Goal: Information Seeking & Learning: Find specific fact

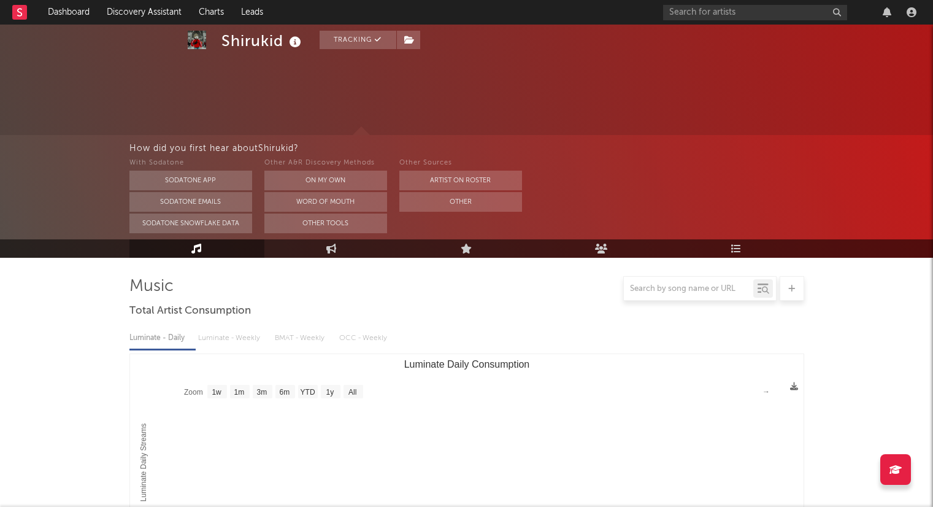
select select "1w"
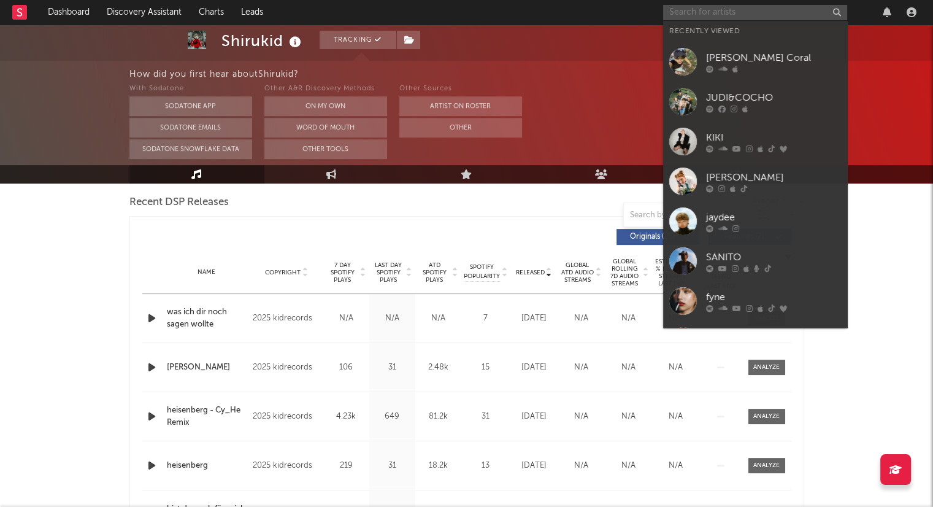
click at [741, 15] on input "text" at bounding box center [755, 12] width 184 height 15
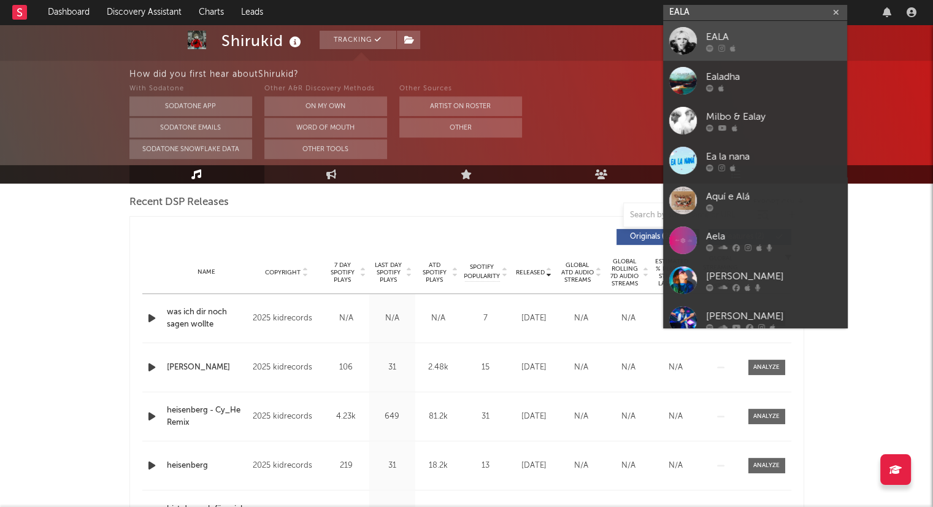
type input "EALA"
click at [791, 44] on div at bounding box center [773, 47] width 135 height 7
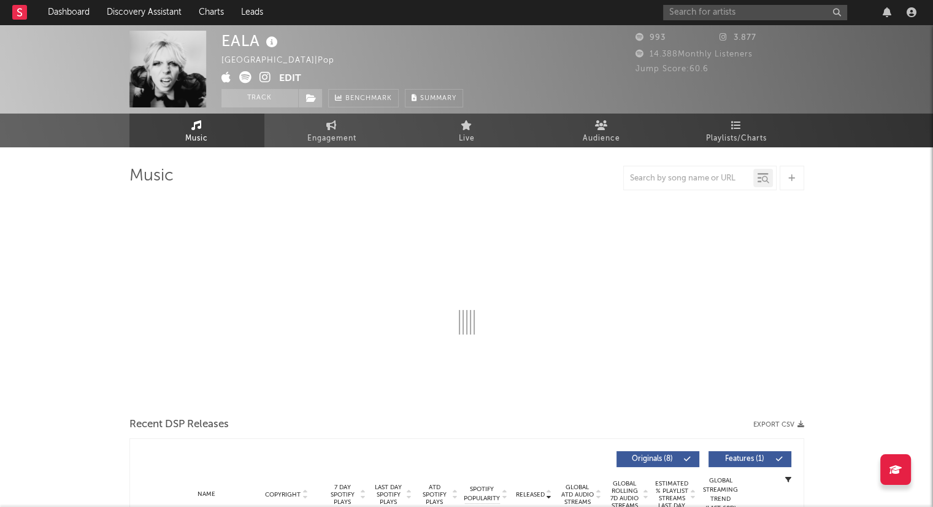
select select "1w"
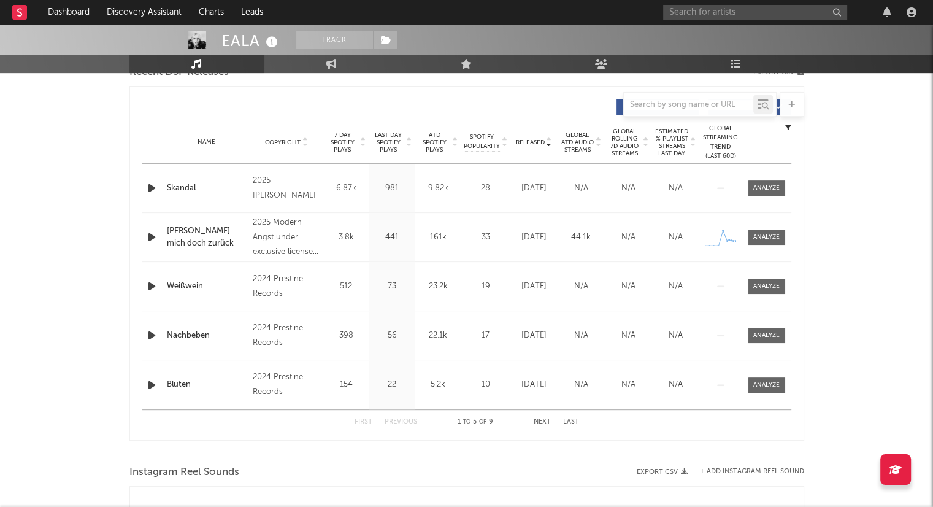
scroll to position [429, 0]
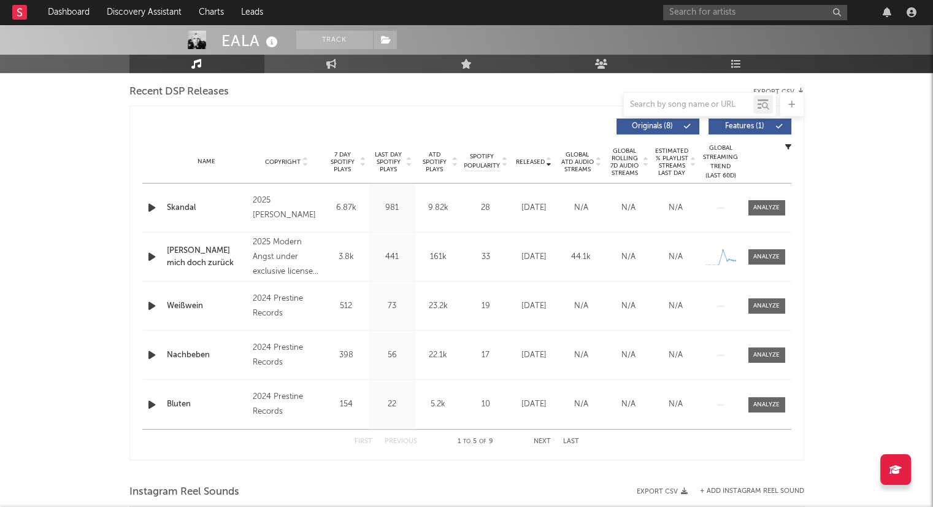
click at [541, 438] on button "Next" at bounding box center [542, 441] width 17 height 7
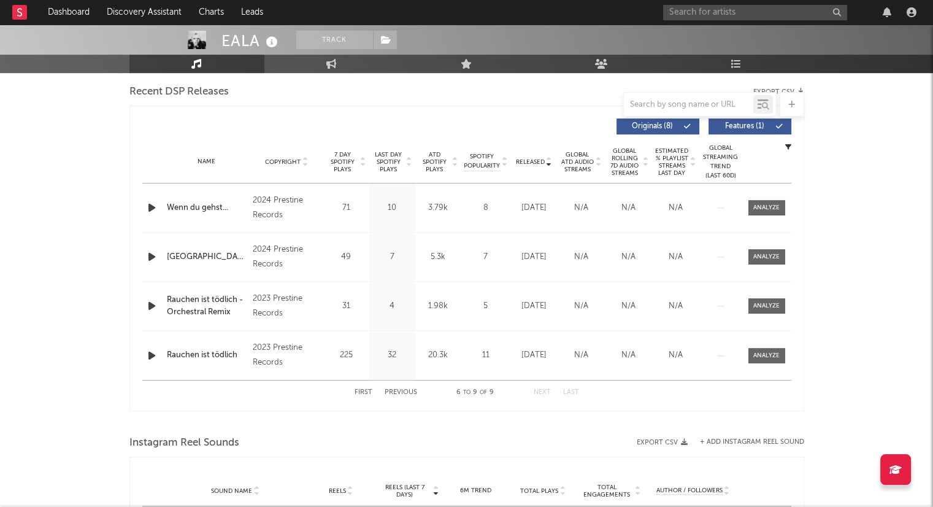
click at [362, 390] on button "First" at bounding box center [363, 392] width 18 height 7
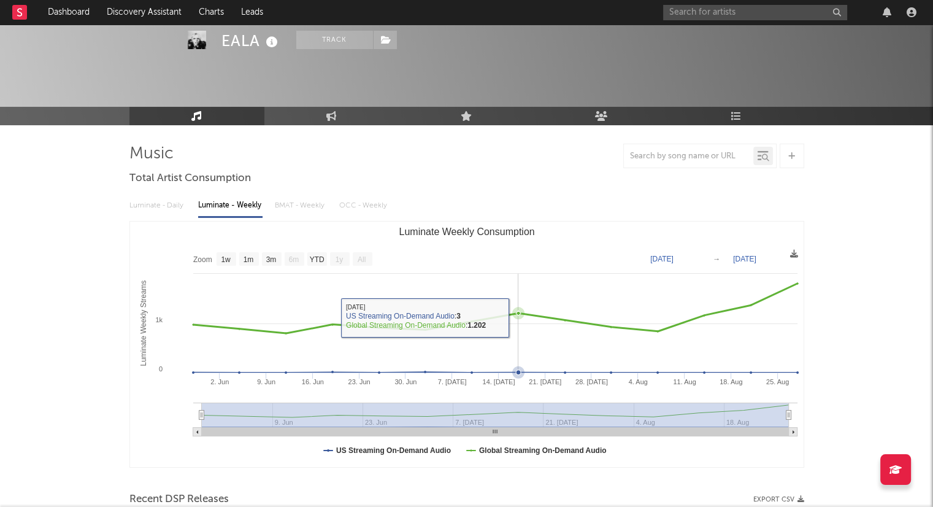
scroll to position [0, 0]
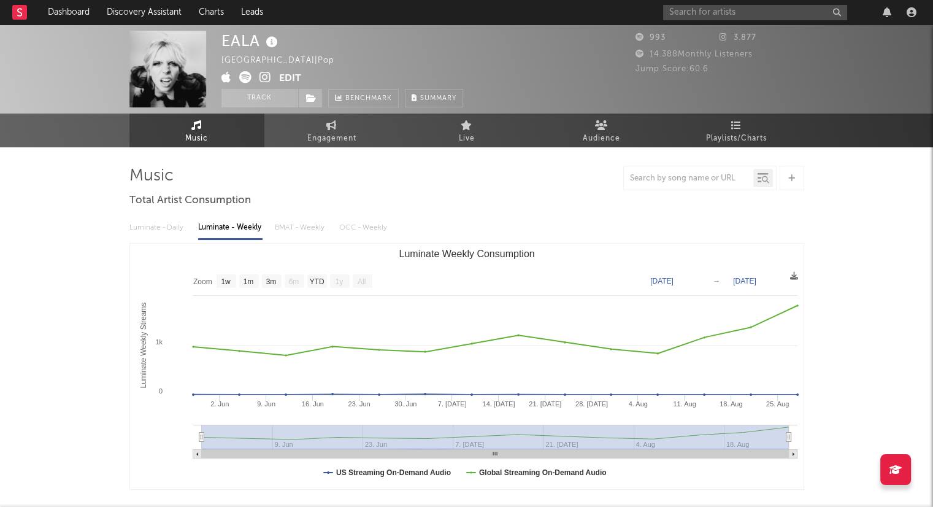
click at [267, 80] on icon at bounding box center [265, 77] width 12 height 12
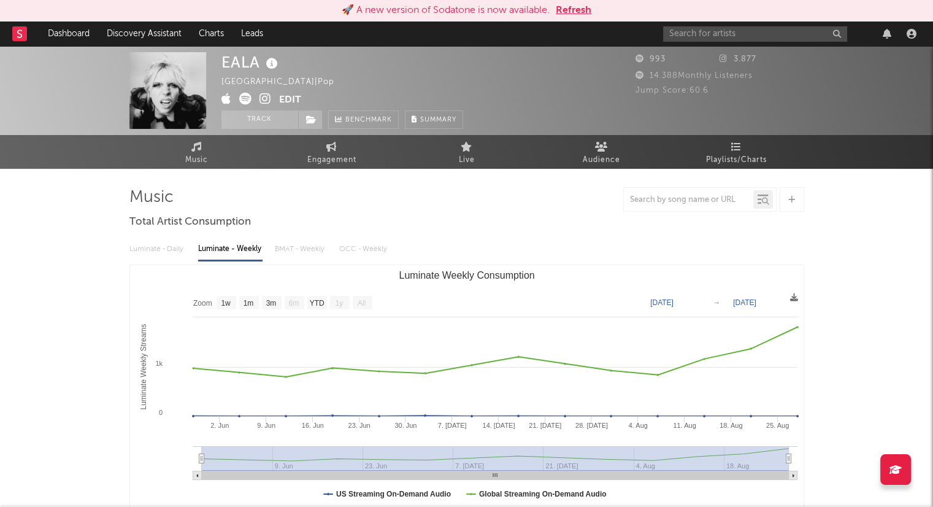
click at [618, 234] on div "Luminate - Daily Luminate - Weekly BMAT - Weekly OCC - Weekly Zoom 1w 1m 3m 6m …" at bounding box center [466, 372] width 675 height 281
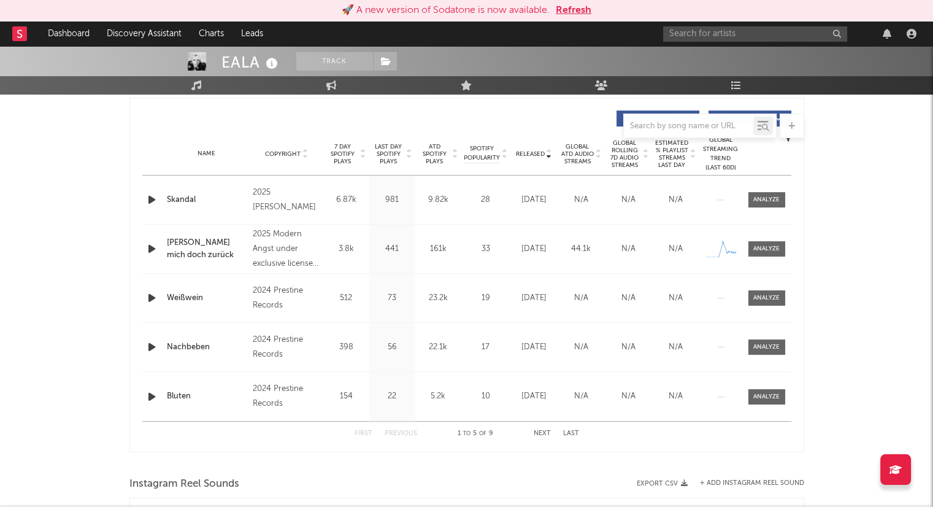
scroll to position [491, 0]
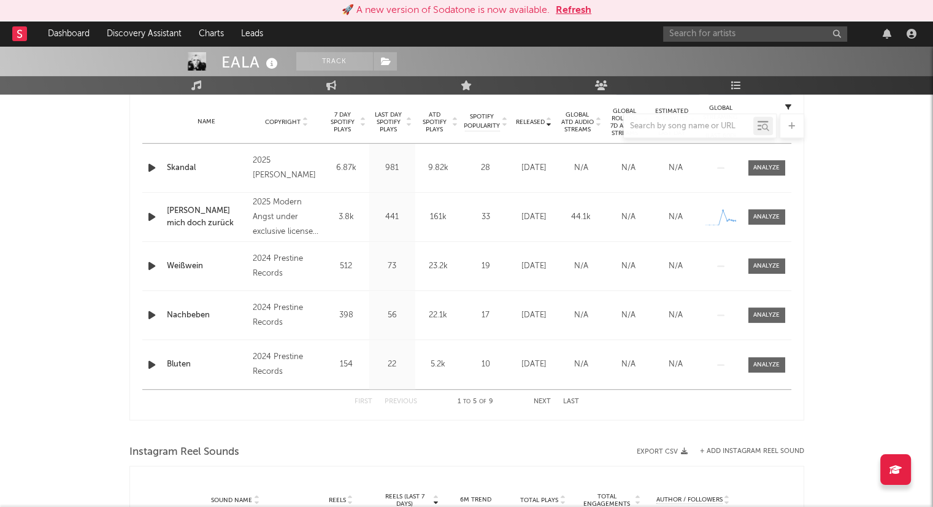
click at [543, 400] on button "Next" at bounding box center [542, 401] width 17 height 7
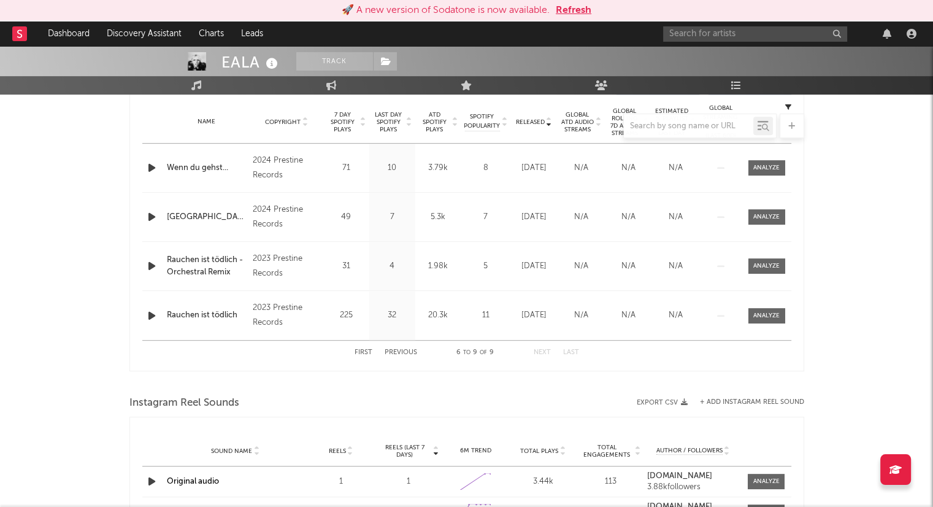
click at [359, 351] on button "First" at bounding box center [363, 352] width 18 height 7
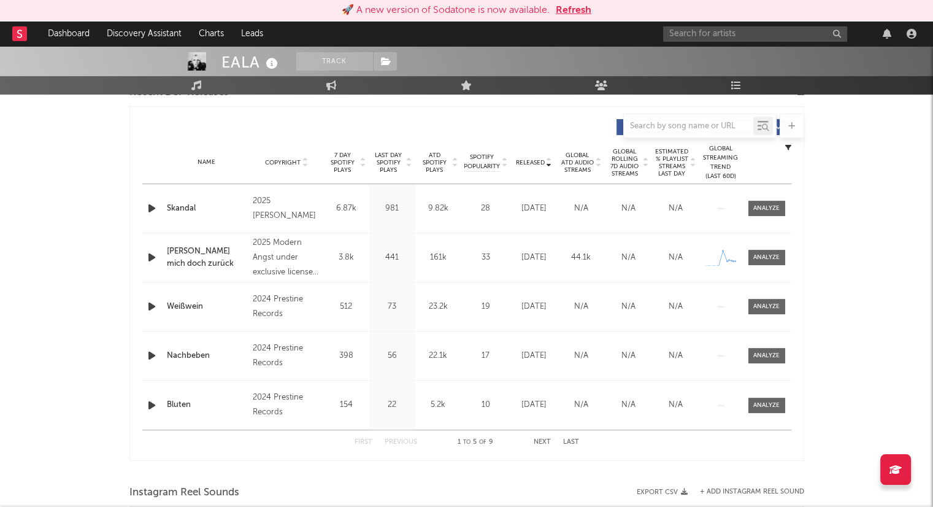
scroll to position [429, 0]
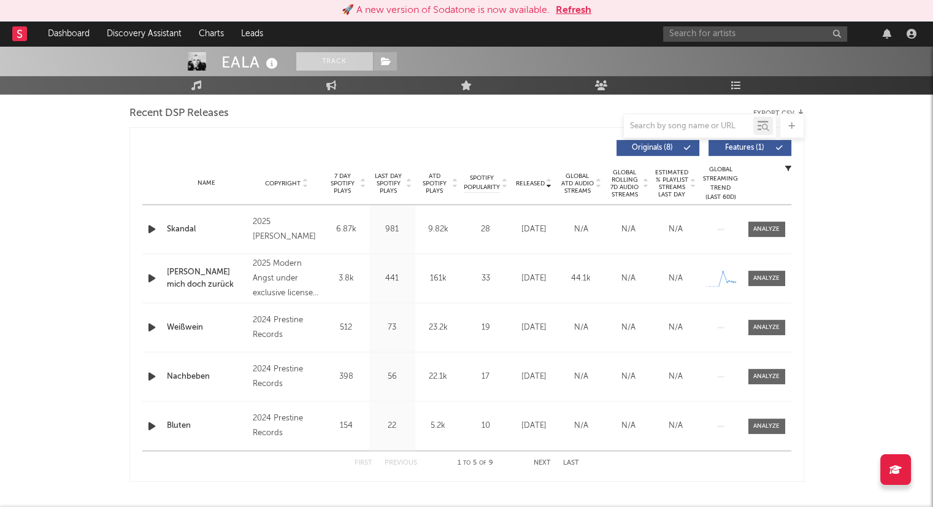
click at [332, 63] on button "Track" at bounding box center [334, 61] width 77 height 18
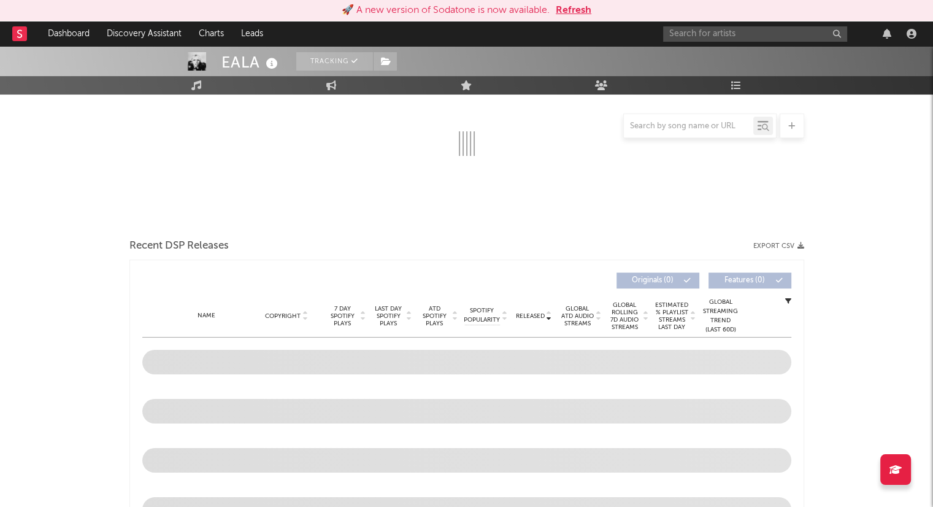
select select "1w"
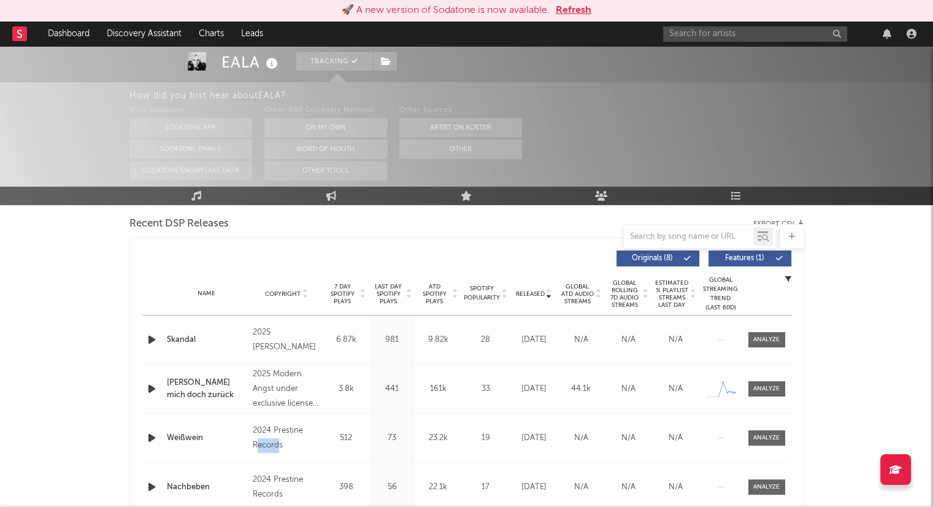
drag, startPoint x: 278, startPoint y: 446, endPoint x: 258, endPoint y: 446, distance: 20.9
click at [258, 446] on div "2024 Prestine Records" at bounding box center [286, 437] width 67 height 29
click at [296, 442] on div "2024 Prestine Records" at bounding box center [286, 437] width 67 height 29
drag, startPoint x: 282, startPoint y: 445, endPoint x: 274, endPoint y: 430, distance: 17.3
click at [274, 430] on div "2024 Prestine Records" at bounding box center [286, 437] width 67 height 29
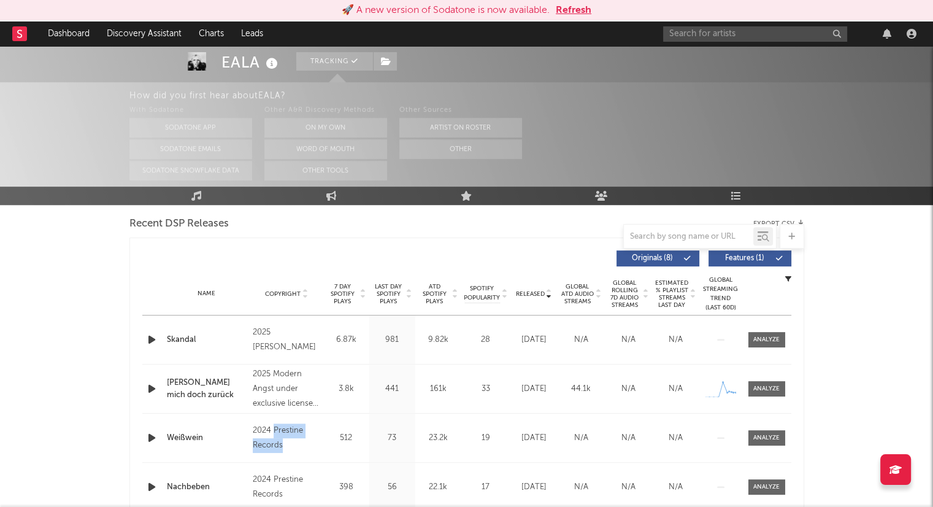
copy div "Prestine Records"
